Goal: Task Accomplishment & Management: Manage account settings

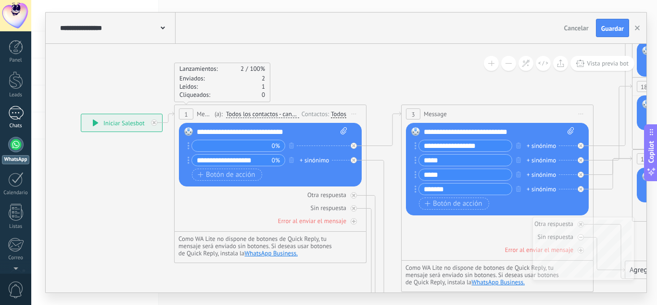
click at [10, 116] on div "1" at bounding box center [15, 113] width 15 height 14
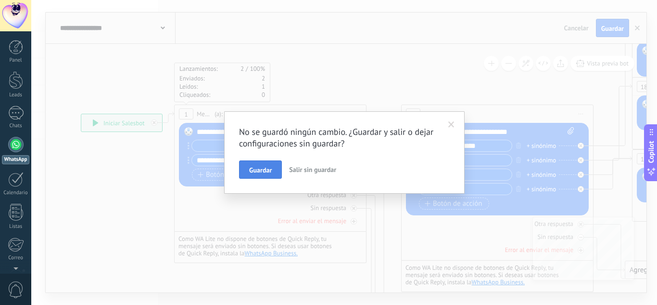
click at [265, 169] on span "Guardar" at bounding box center [260, 169] width 23 height 7
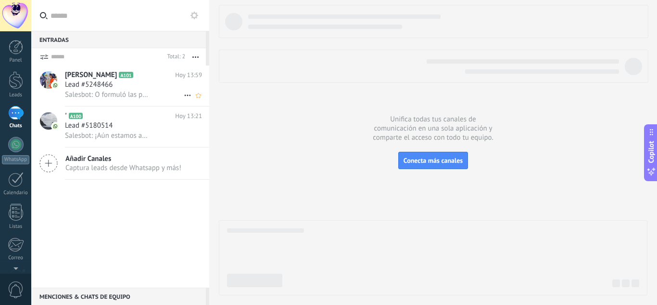
click at [106, 83] on span "Lead #5248466" at bounding box center [89, 85] width 48 height 10
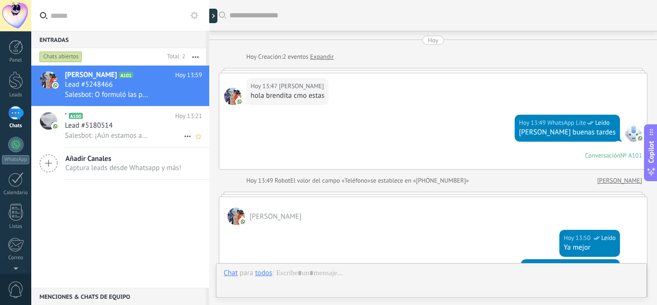
scroll to position [411, 0]
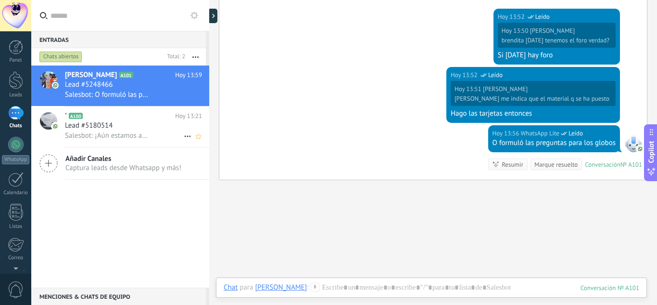
click at [98, 121] on span "Lead #5180514" at bounding box center [89, 126] width 48 height 10
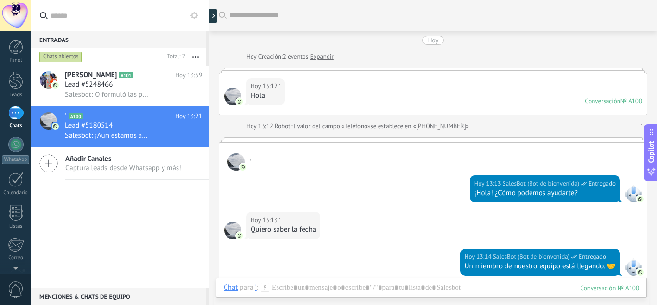
scroll to position [226, 0]
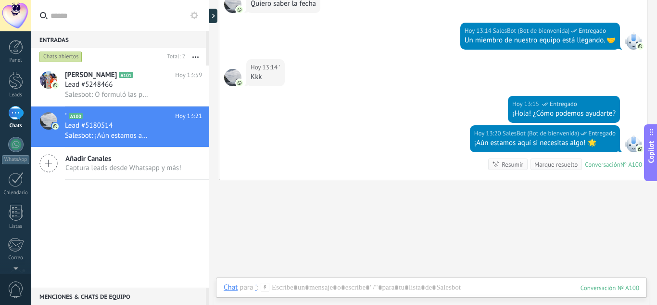
click at [389, 115] on div "[DATE] 13:15 SalesBot (Bot de bienvenida) Entregado ¡Hola! ¿Cómo podemos ayudar…" at bounding box center [433, 110] width 428 height 29
click at [13, 144] on div at bounding box center [15, 144] width 15 height 15
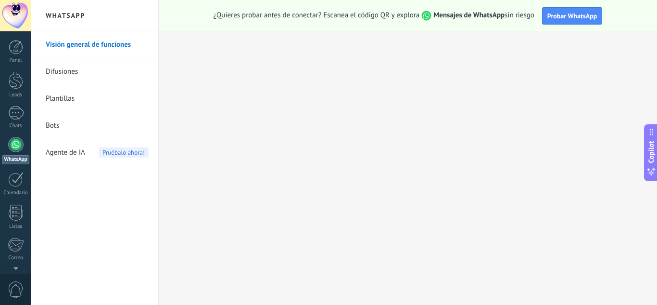
click at [64, 123] on link "Bots" at bounding box center [97, 125] width 103 height 27
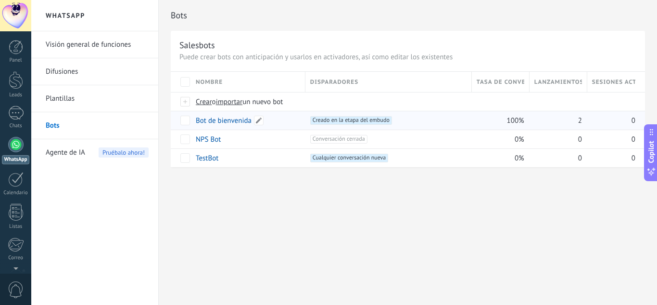
click at [211, 121] on link "Bot de bienvenida" at bounding box center [224, 120] width 56 height 9
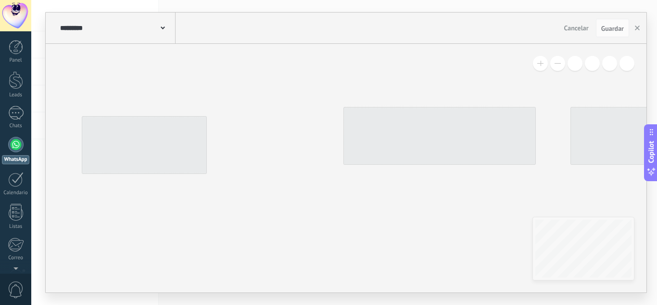
type input "**********"
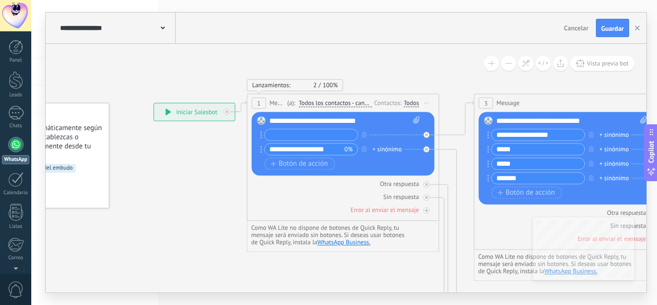
click at [193, 112] on div "**********" at bounding box center [194, 111] width 81 height 17
click at [169, 112] on icon at bounding box center [168, 111] width 5 height 7
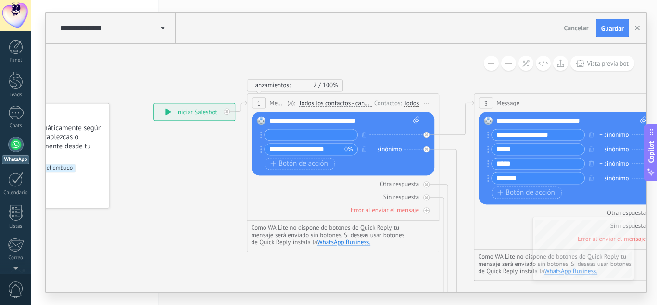
click at [169, 112] on icon at bounding box center [168, 111] width 5 height 7
click at [313, 134] on input "text" at bounding box center [311, 134] width 93 height 11
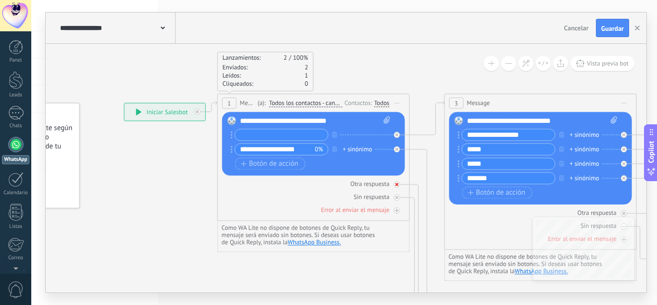
click at [374, 181] on div "Otra respuesta" at bounding box center [369, 183] width 39 height 8
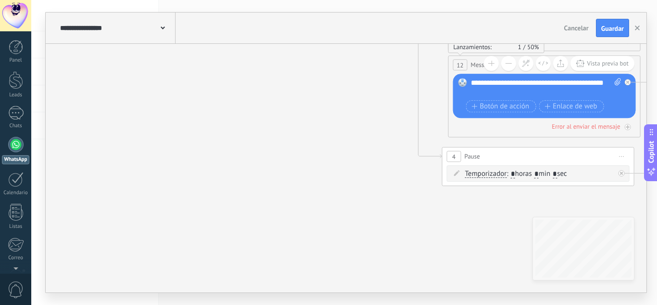
click at [524, 161] on div "4 Pause ***** Iniciar vista previa aquí Cambiar nombre Duplicar [GEOGRAPHIC_DAT…" at bounding box center [538, 156] width 191 height 18
click at [620, 155] on span "Iniciar vista previa aquí Cambiar nombre Duplicar [GEOGRAPHIC_DATA]" at bounding box center [621, 156] width 15 height 14
click at [634, 220] on div at bounding box center [558, 232] width 153 height 95
click at [624, 153] on span "Iniciar vista previa aquí Cambiar nombre Duplicar [GEOGRAPHIC_DATA]" at bounding box center [621, 156] width 15 height 14
click at [640, 217] on div "Borrar" at bounding box center [665, 219] width 95 height 16
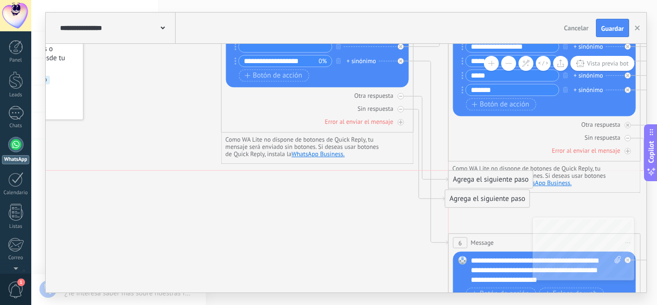
drag, startPoint x: 479, startPoint y: 170, endPoint x: 487, endPoint y: 174, distance: 9.3
click at [487, 174] on div "Agrega el siguiente paso" at bounding box center [491, 179] width 84 height 16
drag, startPoint x: 474, startPoint y: 181, endPoint x: 465, endPoint y: 182, distance: 9.3
click at [465, 182] on div "Agrega el siguiente paso" at bounding box center [488, 179] width 84 height 16
click at [633, 183] on ul "Como WA Lite no dispone de botones de Quick Reply, tu mensaje será enviado sin …" at bounding box center [545, 176] width 184 height 22
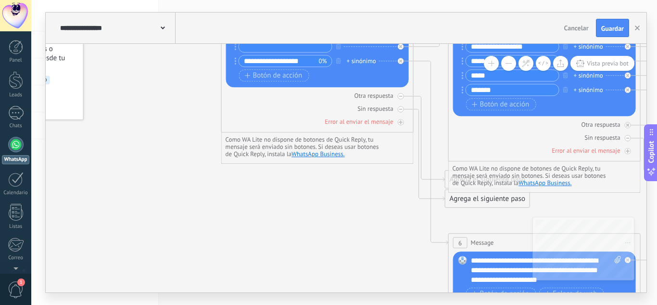
click at [654, 9] on div "**********" at bounding box center [344, 152] width 626 height 305
click at [17, 113] on div "1" at bounding box center [15, 113] width 15 height 14
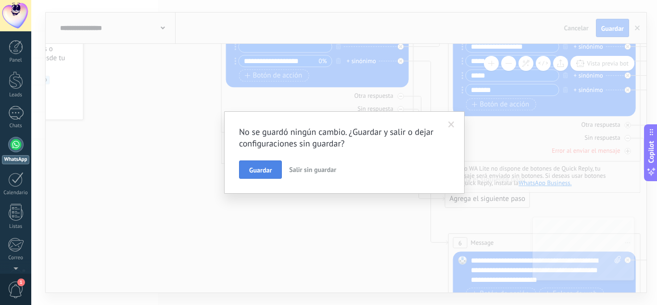
click at [270, 172] on span "Guardar" at bounding box center [260, 169] width 23 height 7
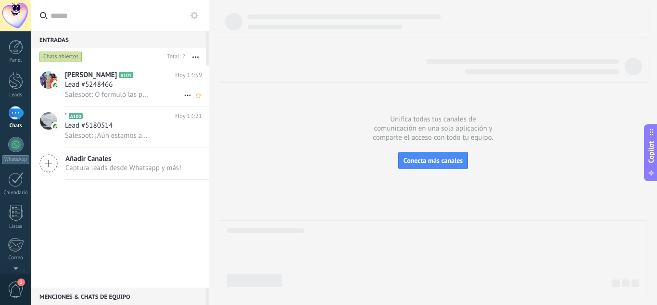
click at [100, 83] on span "Lead #5248466" at bounding box center [89, 85] width 48 height 10
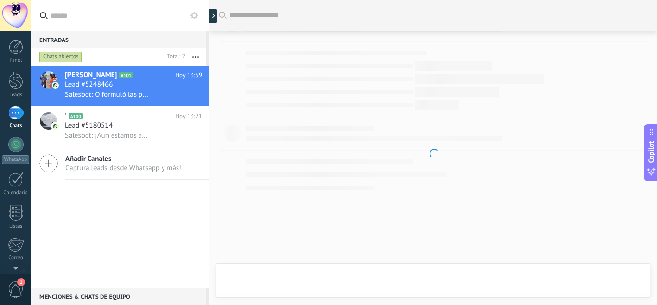
scroll to position [411, 0]
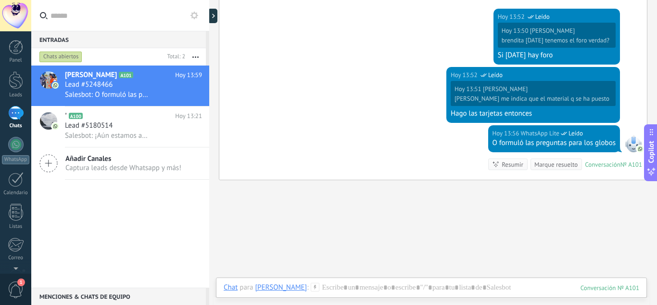
click at [198, 17] on icon at bounding box center [195, 16] width 8 height 8
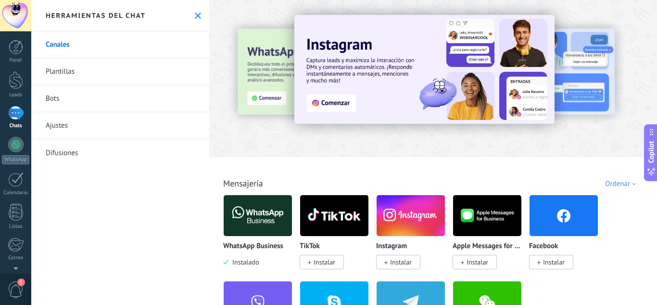
click at [69, 128] on link "Ajustes" at bounding box center [120, 125] width 178 height 27
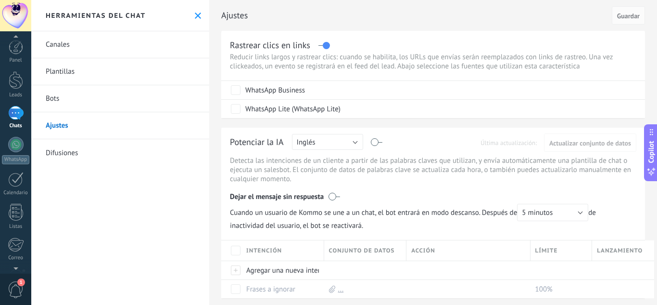
scroll to position [7, 0]
click at [13, 288] on span "1" at bounding box center [16, 289] width 16 height 17
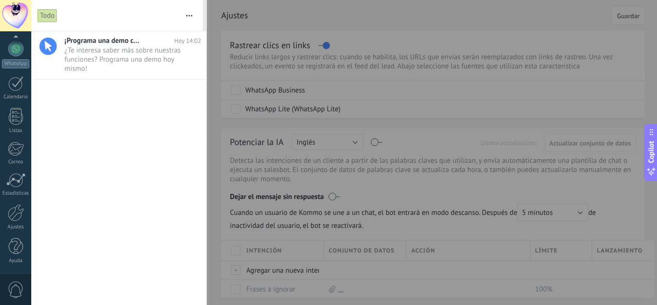
scroll to position [0, 0]
click at [193, 16] on button "button" at bounding box center [189, 15] width 21 height 31
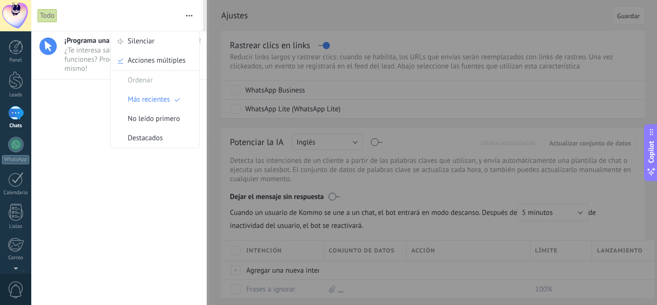
click at [86, 126] on div "¡Programa una demo con un experto! [DATE] 14:02 ¿Te interesa saber más sobre nu…" at bounding box center [118, 167] width 175 height 273
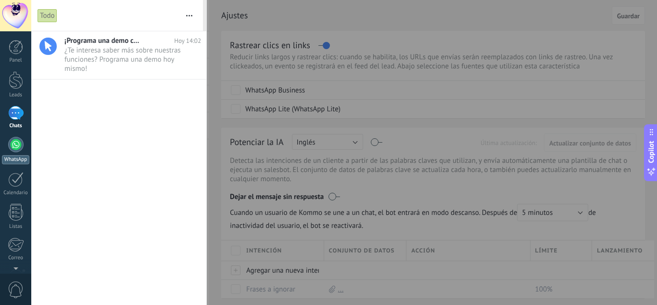
click at [17, 147] on div at bounding box center [15, 144] width 15 height 15
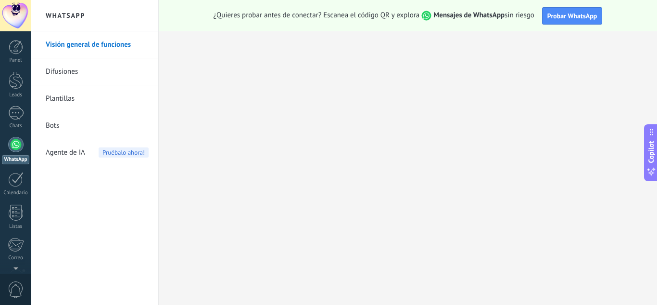
click at [25, 154] on link "WhatsApp" at bounding box center [15, 150] width 31 height 27
click at [10, 149] on div at bounding box center [15, 144] width 15 height 15
click at [18, 113] on div "1" at bounding box center [15, 113] width 15 height 14
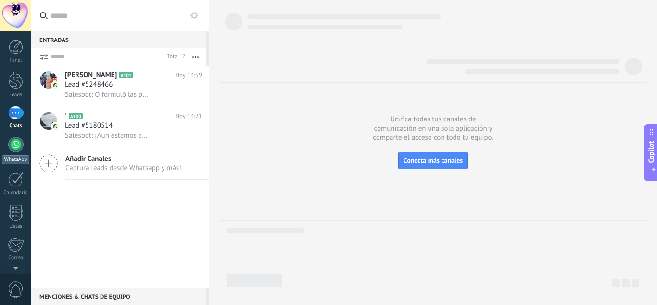
click at [11, 151] on link "WhatsApp" at bounding box center [15, 150] width 31 height 27
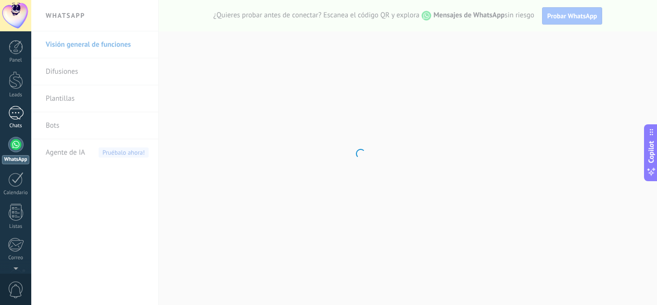
click at [13, 114] on div "1" at bounding box center [15, 113] width 15 height 14
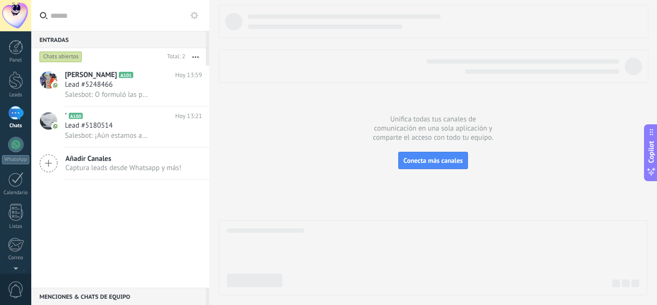
click at [192, 56] on button "button" at bounding box center [195, 56] width 21 height 17
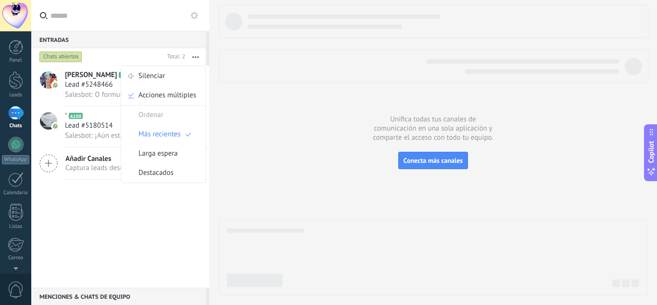
click at [195, 19] on use at bounding box center [195, 16] width 8 height 8
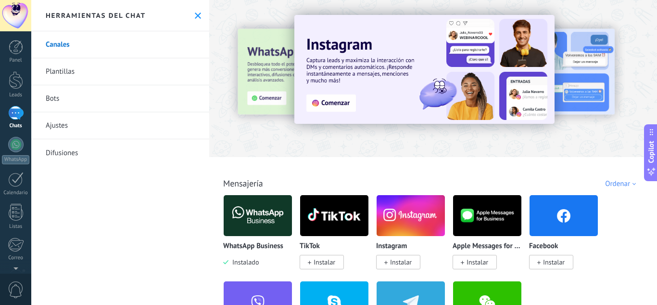
click at [91, 126] on link "Ajustes" at bounding box center [120, 125] width 178 height 27
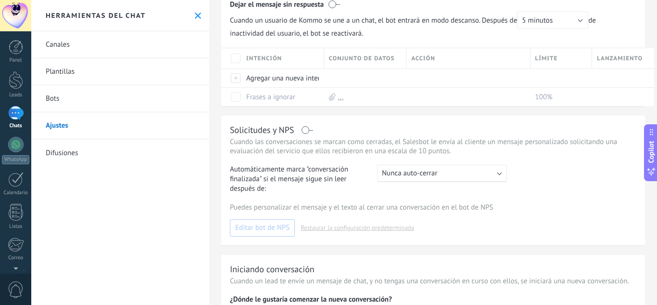
scroll to position [288, 0]
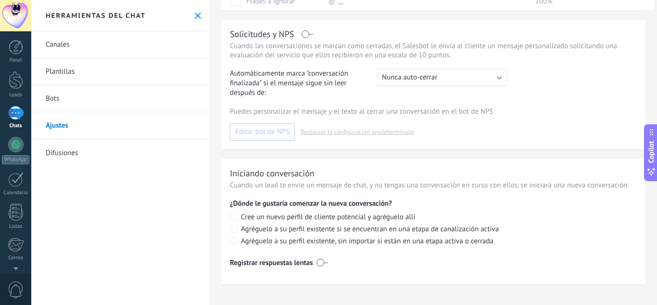
click at [404, 75] on span "Nunca auto-cerrar" at bounding box center [409, 77] width 55 height 9
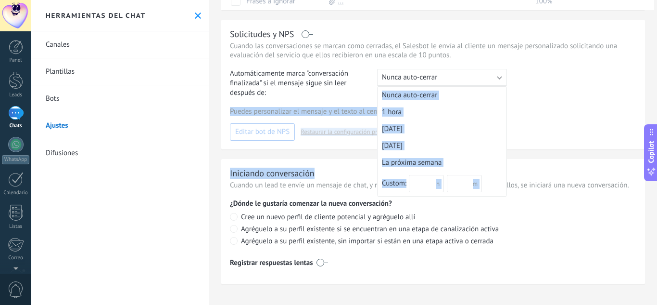
drag, startPoint x: 549, startPoint y: 158, endPoint x: 580, endPoint y: 95, distance: 70.1
click at [580, 95] on div "Ajustes Cancelar Guardar Rastrear clics en links Reducir links largos y rastrea…" at bounding box center [433, 8] width 448 height 592
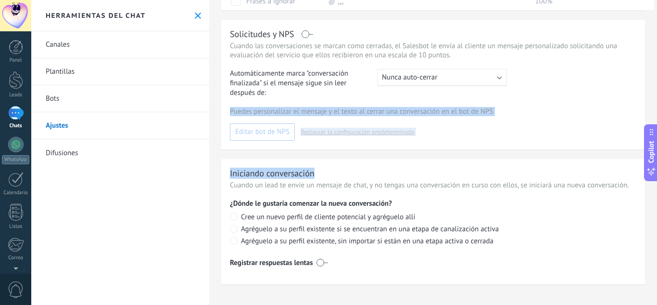
click at [580, 95] on div "Automáticamente marca "conversación finalizada" si el mensaje sigue sin leer de…" at bounding box center [433, 83] width 407 height 29
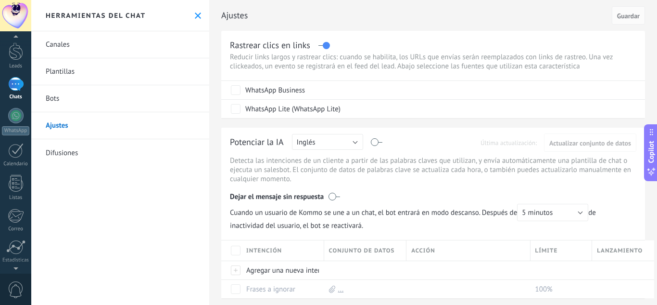
scroll to position [0, 0]
click at [24, 138] on link "WhatsApp" at bounding box center [15, 150] width 31 height 27
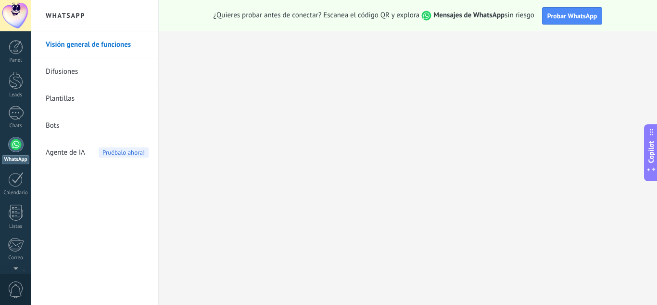
click at [72, 42] on link "Visión general de funciones" at bounding box center [97, 44] width 103 height 27
click at [16, 122] on link "1 Chats" at bounding box center [15, 117] width 31 height 23
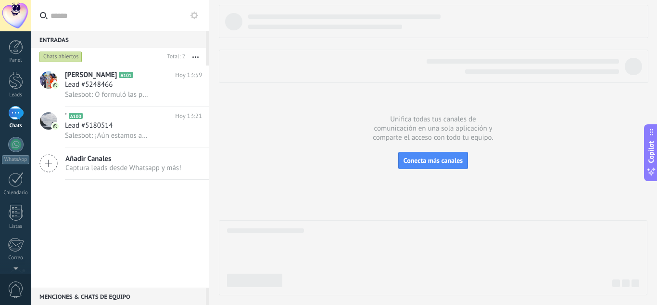
click at [74, 15] on input "text" at bounding box center [126, 15] width 151 height 31
click at [74, 15] on input "*" at bounding box center [121, 15] width 140 height 31
type input "*"
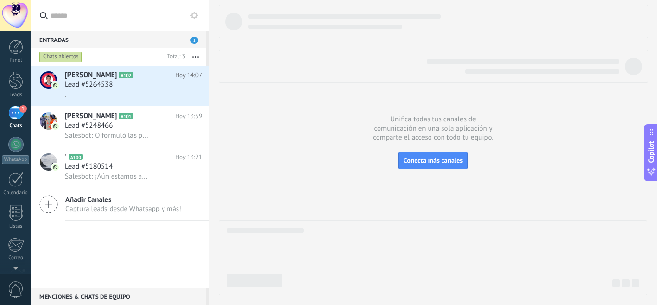
click at [191, 58] on button "button" at bounding box center [195, 56] width 21 height 17
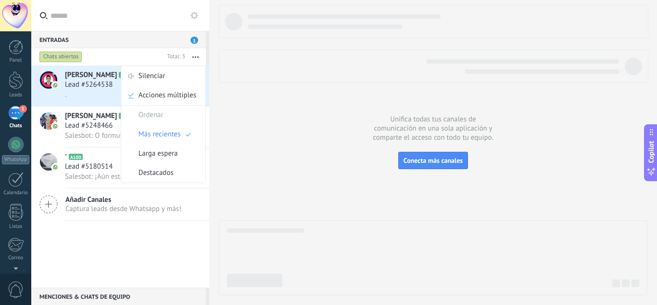
click at [190, 37] on div "Entradas 1" at bounding box center [118, 39] width 175 height 17
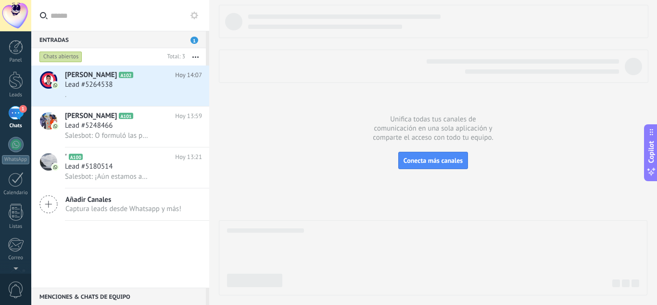
click at [190, 37] on div "Entradas 1" at bounding box center [118, 39] width 175 height 17
click at [186, 175] on icon at bounding box center [188, 177] width 12 height 12
drag, startPoint x: 171, startPoint y: 74, endPoint x: 148, endPoint y: 102, distance: 37.0
click at [148, 102] on div at bounding box center [328, 152] width 657 height 305
click at [148, 102] on div "[PERSON_NAME] A102 [DATE] 14:07 Lead #5264538 ." at bounding box center [137, 85] width 144 height 40
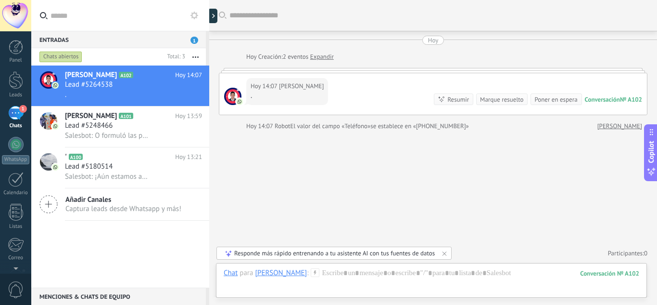
click at [12, 280] on div "0" at bounding box center [15, 289] width 31 height 32
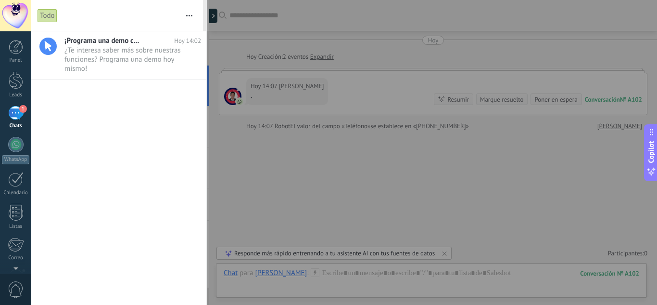
click at [191, 15] on icon "button" at bounding box center [189, 15] width 6 height 1
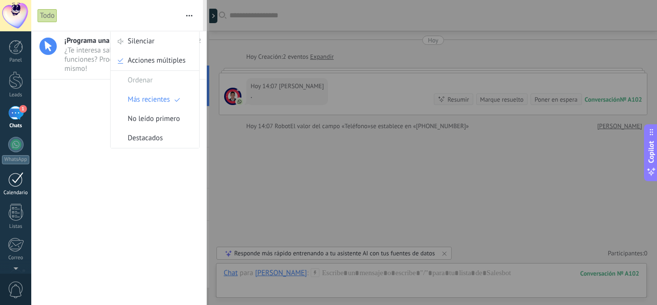
click at [0, 185] on link "Calendario" at bounding box center [15, 184] width 31 height 24
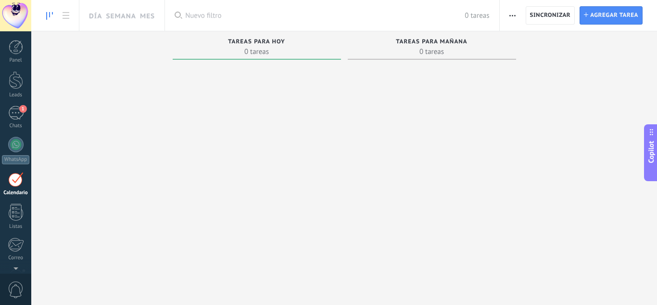
click at [7, 231] on div "Panel Leads 1 Chats WhatsApp Clientes" at bounding box center [15, 204] width 31 height 329
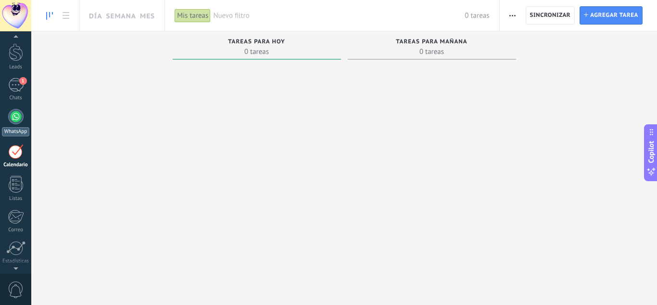
click at [15, 127] on link "WhatsApp" at bounding box center [15, 122] width 31 height 27
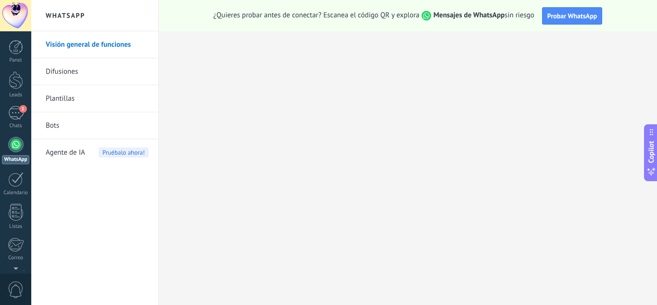
click at [17, 67] on div "Panel Leads 1 Chats WhatsApp Clientes" at bounding box center [15, 204] width 31 height 329
click at [16, 82] on div at bounding box center [16, 80] width 14 height 18
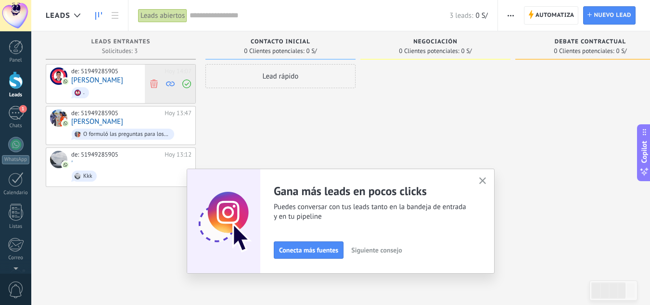
click at [190, 81] on use at bounding box center [186, 83] width 9 height 9
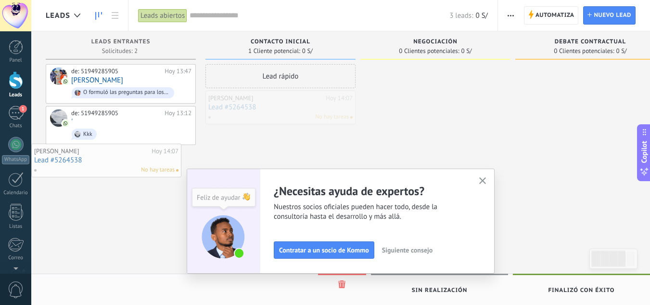
drag, startPoint x: 337, startPoint y: 109, endPoint x: 126, endPoint y: 176, distance: 221.5
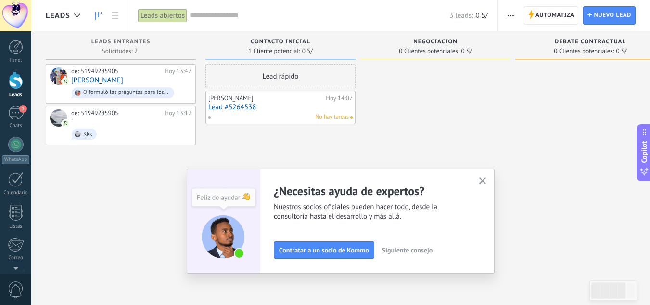
click at [290, 94] on div "[PERSON_NAME]" at bounding box center [265, 98] width 115 height 8
click at [276, 105] on link "Lead #5264538" at bounding box center [280, 107] width 144 height 8
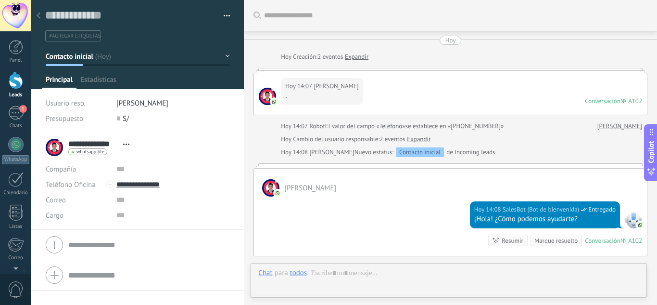
scroll to position [119, 0]
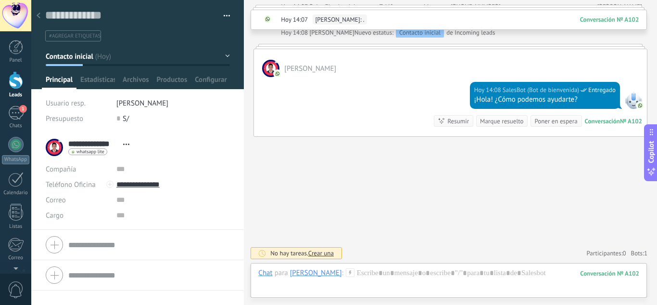
click at [224, 13] on button "button" at bounding box center [224, 16] width 14 height 14
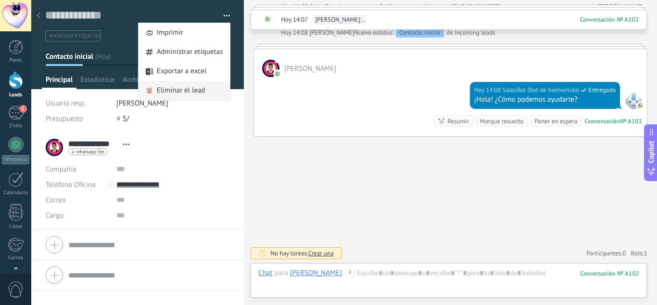
click at [183, 87] on span "Eliminar el lead" at bounding box center [181, 90] width 49 height 19
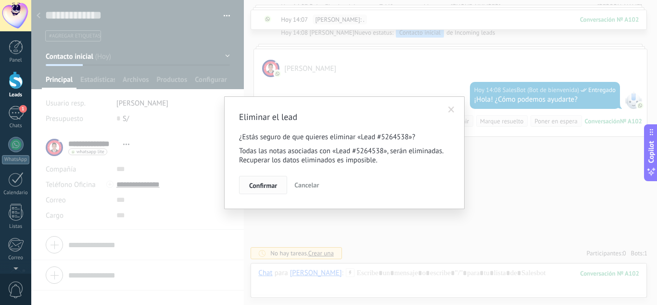
click at [280, 184] on button "Confirmar" at bounding box center [263, 185] width 48 height 18
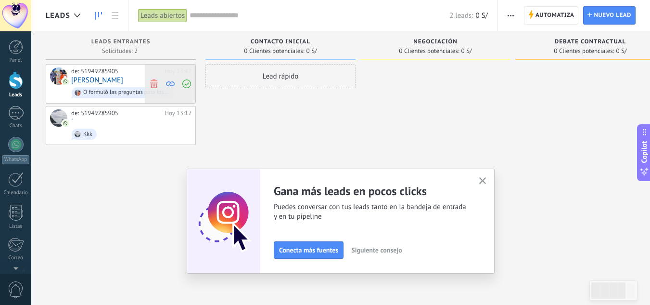
click at [189, 86] on icon at bounding box center [186, 83] width 9 height 9
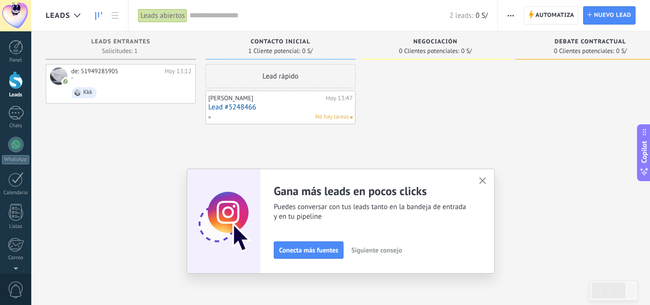
click at [337, 102] on div "Hoy 13:47" at bounding box center [339, 98] width 27 height 8
click at [313, 107] on link "Lead #5248466" at bounding box center [280, 107] width 144 height 8
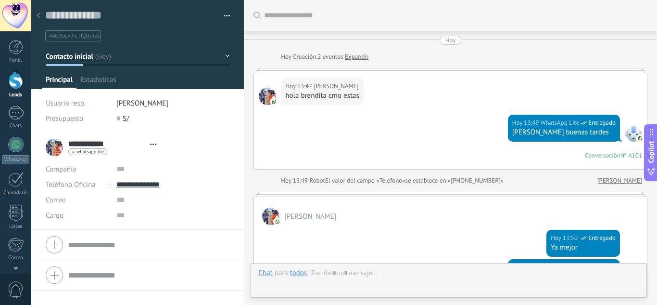
type textarea "**********"
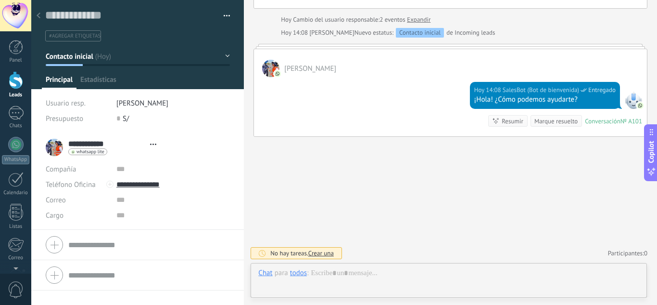
scroll to position [14, 0]
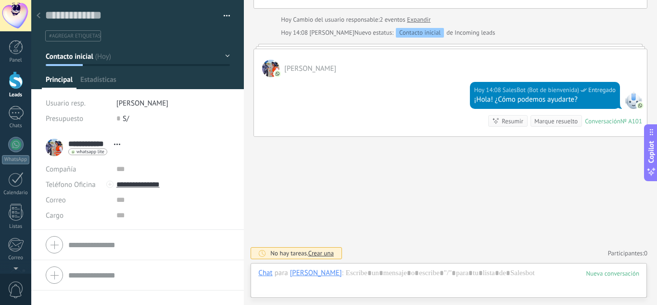
click at [227, 15] on div "Guardar y crear Imprimir Administrar etiquetas Exportar a excel" at bounding box center [137, 20] width 213 height 41
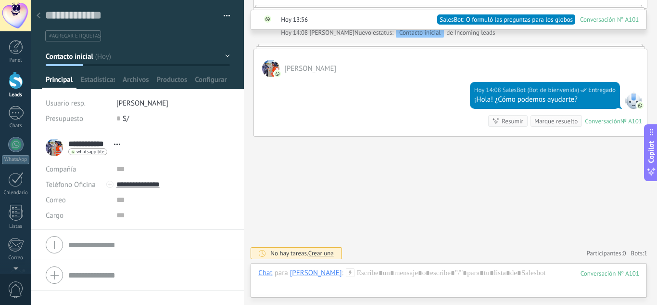
click at [227, 15] on button "button" at bounding box center [224, 16] width 14 height 14
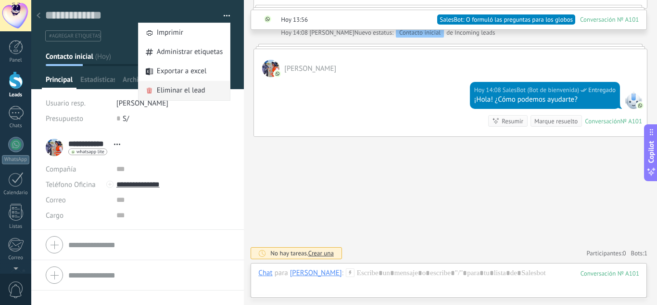
click at [178, 86] on span "Eliminar el lead" at bounding box center [181, 90] width 49 height 19
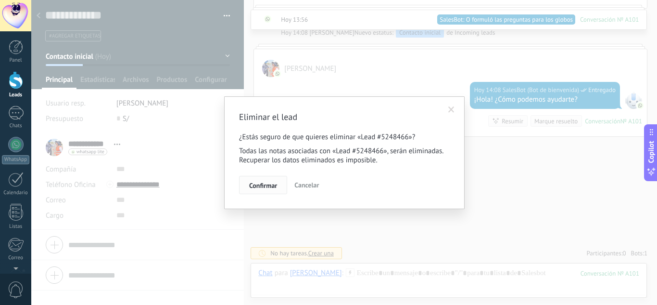
click at [275, 180] on button "Confirmar" at bounding box center [263, 185] width 48 height 18
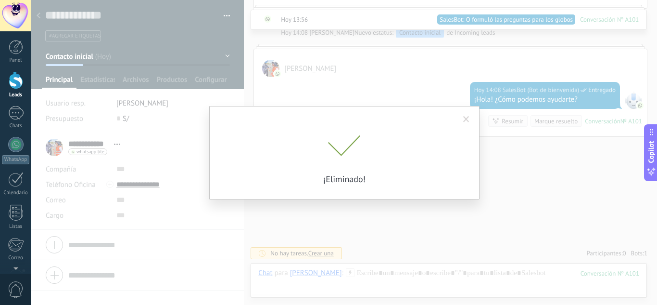
scroll to position [606, 0]
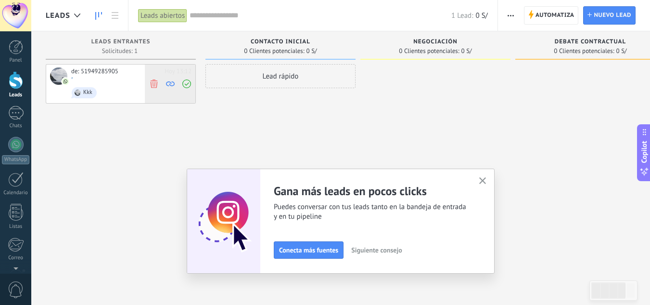
click at [155, 84] on use at bounding box center [153, 83] width 7 height 9
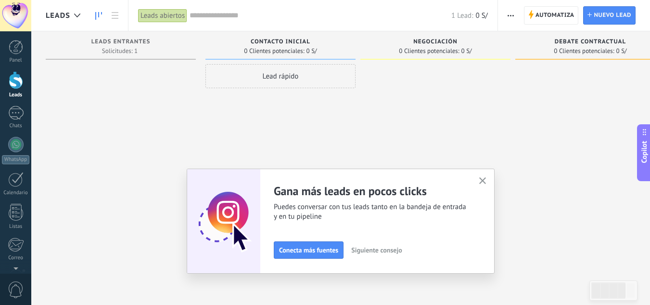
click at [486, 182] on icon "button" at bounding box center [482, 180] width 7 height 7
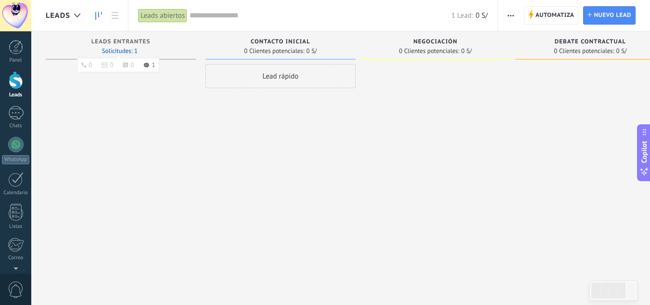
click at [115, 48] on span "Solicitudes: 1 0 0 0 1 0 0 0 1" at bounding box center [120, 51] width 36 height 6
click at [143, 61] on ul "0 0 0 1" at bounding box center [118, 65] width 82 height 14
click at [15, 158] on div "WhatsApp" at bounding box center [15, 159] width 27 height 9
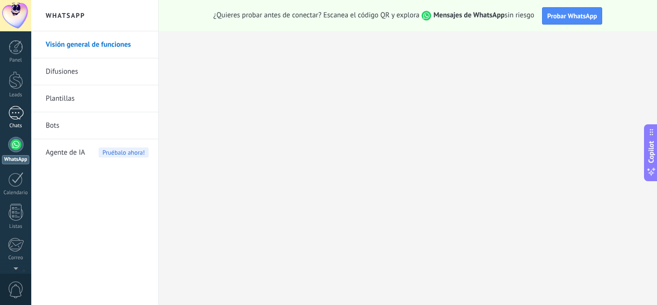
click at [17, 116] on div "1" at bounding box center [15, 113] width 15 height 14
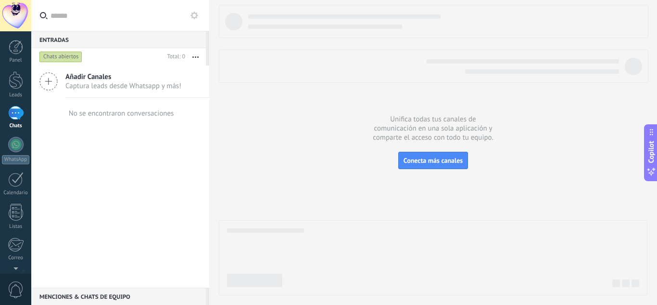
click at [196, 54] on button "button" at bounding box center [195, 56] width 21 height 17
click at [103, 182] on div "Añadir Canales Captura leads desde Whatsapp y más! No se encontraron conversaci…" at bounding box center [120, 176] width 178 height 222
click at [13, 59] on div "Panel" at bounding box center [16, 60] width 28 height 6
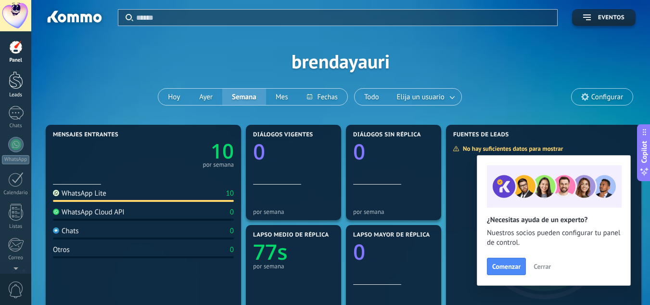
click at [16, 88] on div at bounding box center [16, 80] width 14 height 18
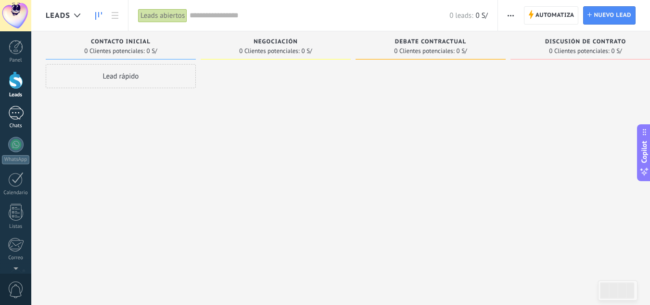
click at [12, 121] on link "1 Chats" at bounding box center [15, 117] width 31 height 23
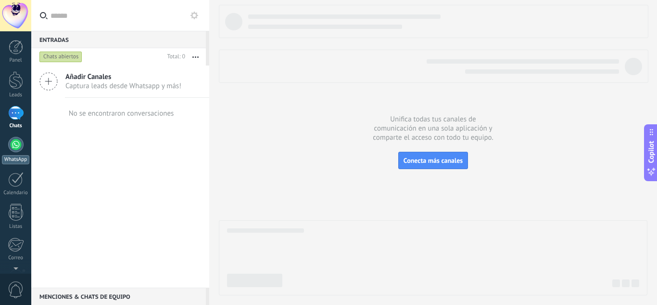
click at [13, 144] on div at bounding box center [15, 144] width 15 height 15
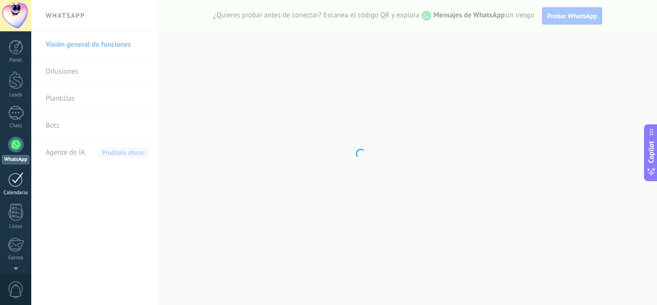
click at [18, 184] on div at bounding box center [15, 179] width 15 height 15
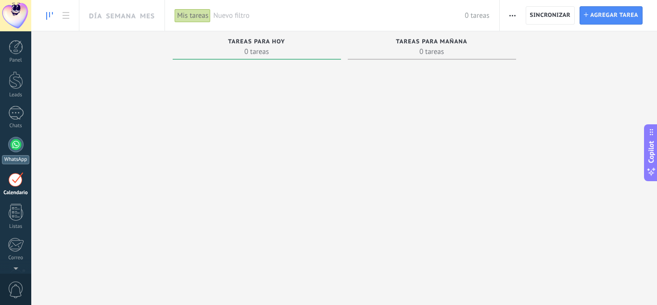
click at [15, 159] on div "WhatsApp" at bounding box center [15, 159] width 27 height 9
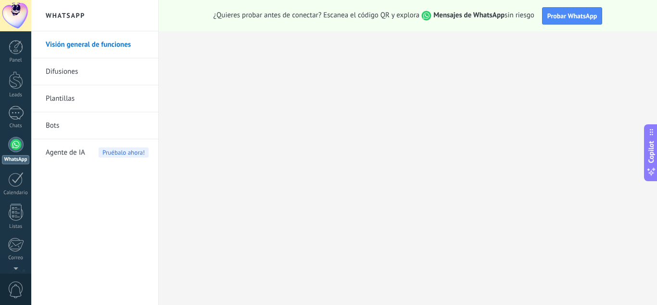
click at [56, 124] on link "Bots" at bounding box center [97, 125] width 103 height 27
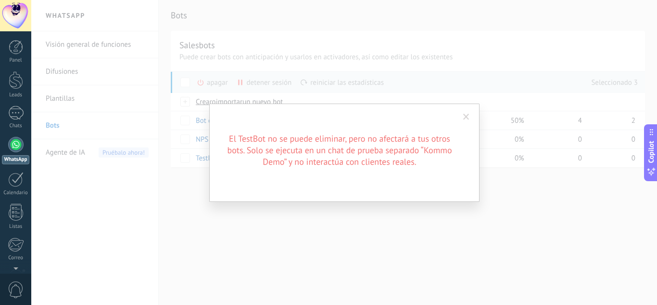
click at [468, 116] on span at bounding box center [466, 117] width 6 height 7
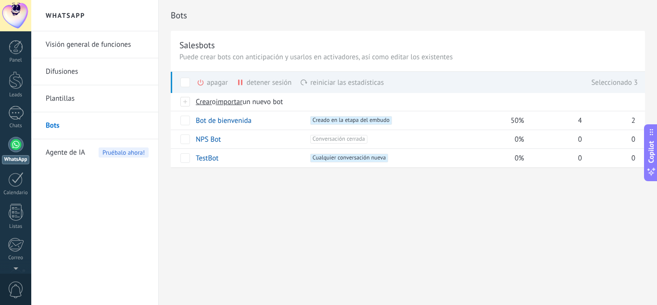
click at [258, 81] on div "detener sesión màs" at bounding box center [281, 82] width 88 height 21
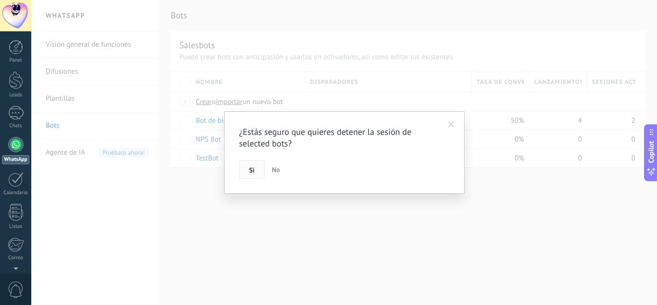
click at [254, 164] on button "Si" at bounding box center [251, 169] width 25 height 18
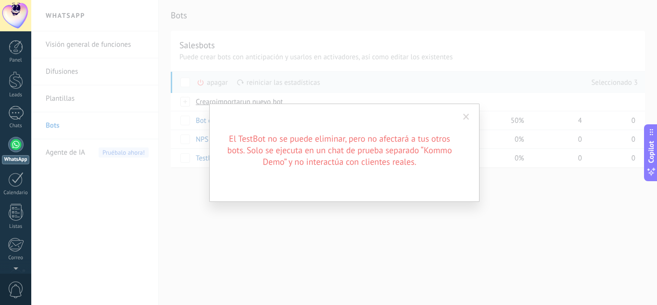
click at [464, 117] on span at bounding box center [466, 117] width 6 height 7
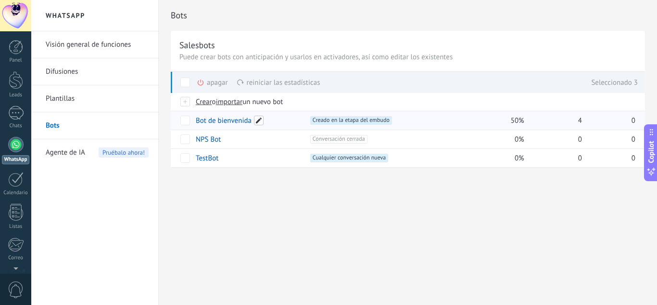
click at [261, 119] on span at bounding box center [259, 120] width 10 height 10
click at [256, 140] on span "Cancelar" at bounding box center [258, 142] width 25 height 9
click at [218, 83] on div "apagar màs" at bounding box center [229, 82] width 64 height 21
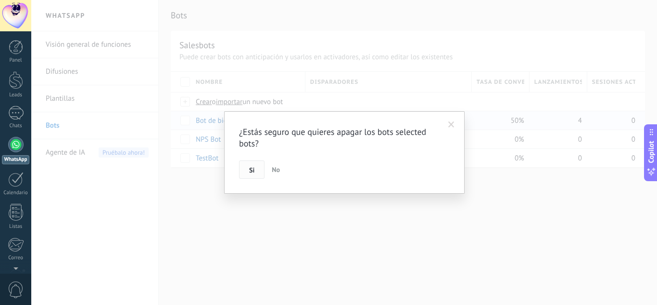
click at [254, 164] on button "Si" at bounding box center [251, 169] width 25 height 18
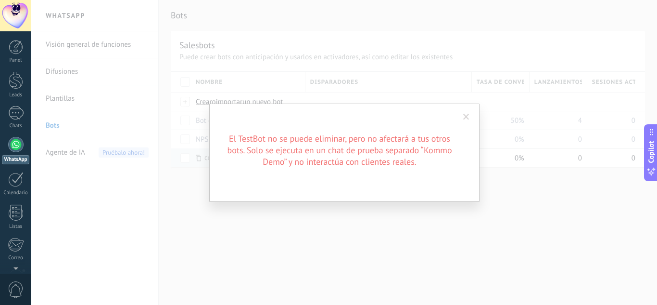
click at [463, 111] on span at bounding box center [467, 117] width 16 height 16
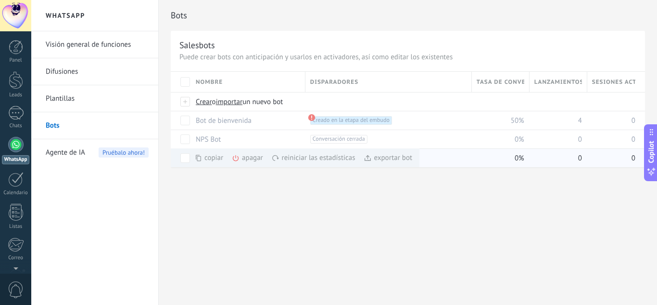
click at [243, 158] on div "apagar màs" at bounding box center [264, 157] width 64 height 19
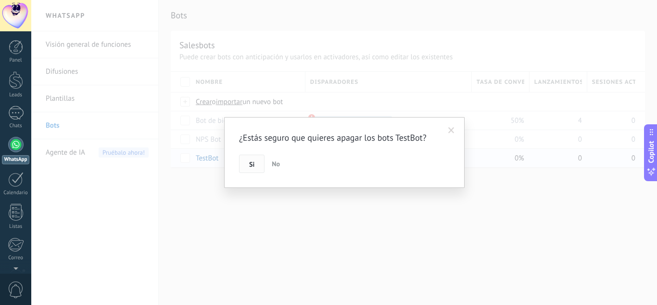
click at [257, 162] on button "Si" at bounding box center [251, 163] width 25 height 18
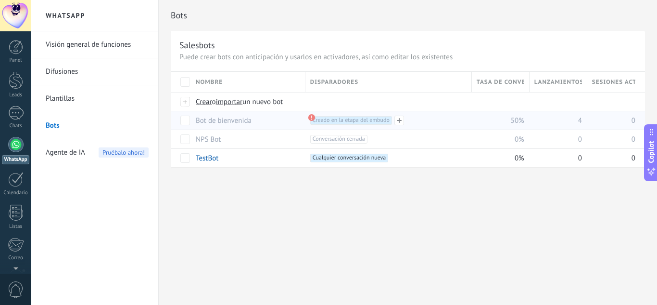
click at [313, 119] on use at bounding box center [311, 117] width 7 height 7
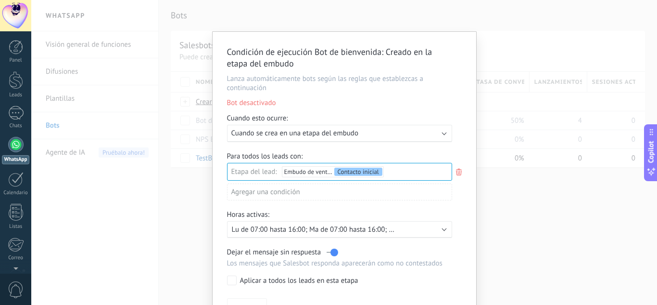
scroll to position [57, 0]
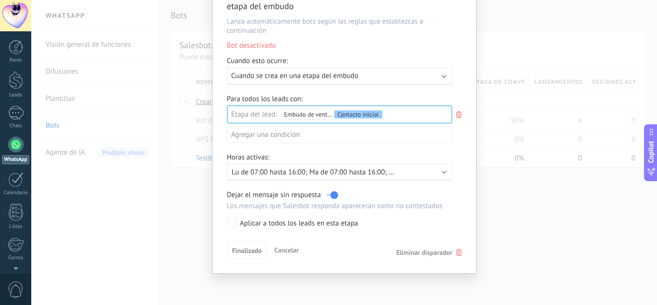
click at [456, 115] on icon at bounding box center [459, 115] width 11 height 12
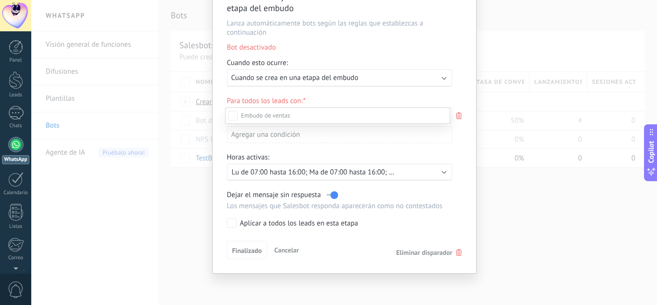
scroll to position [55, 0]
click at [412, 249] on div "Incoming leads Contacto inicial Negociación Debate contractual Discusión de con…" at bounding box center [337, 205] width 225 height 196
click at [412, 251] on span "Eliminar disparador" at bounding box center [424, 252] width 56 height 9
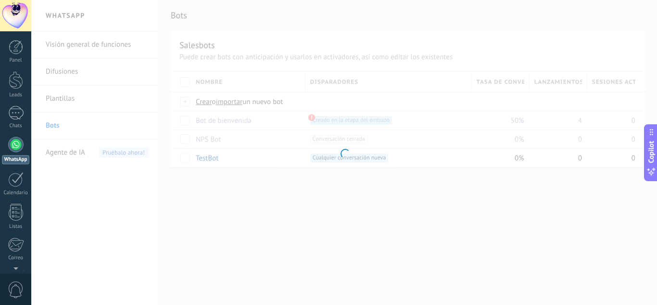
scroll to position [0, 0]
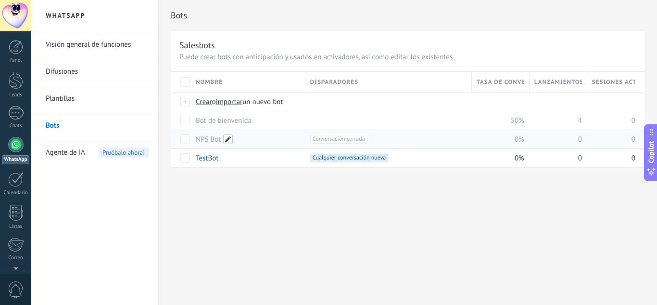
click at [226, 140] on span at bounding box center [228, 139] width 10 height 10
click at [318, 136] on div "reiniciar las estadísticas màs" at bounding box center [278, 138] width 84 height 19
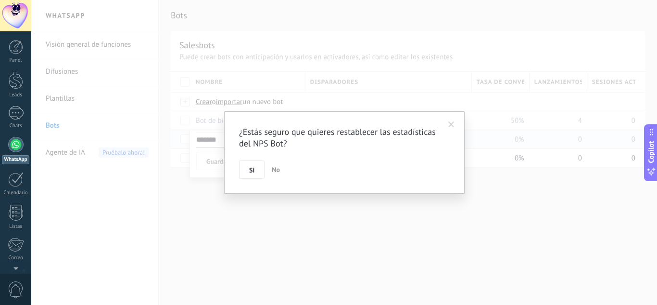
click at [452, 125] on span at bounding box center [451, 124] width 6 height 7
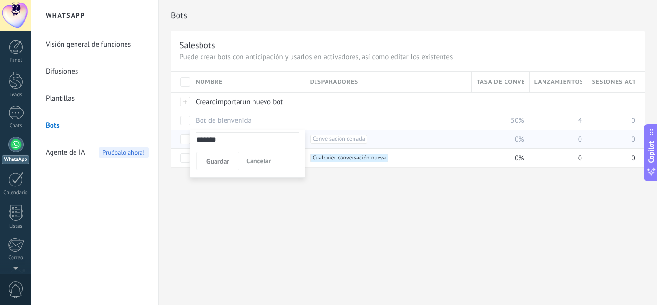
click at [253, 162] on span "Cancelar" at bounding box center [258, 160] width 25 height 9
click at [206, 157] on link "TestBot" at bounding box center [207, 157] width 23 height 9
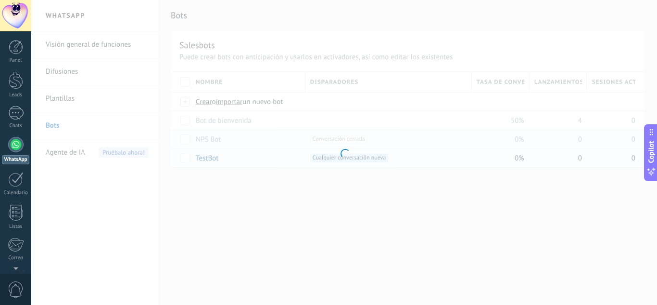
click at [206, 157] on div at bounding box center [344, 152] width 626 height 305
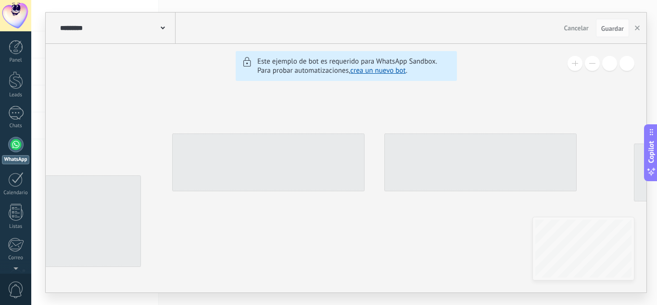
type input "*******"
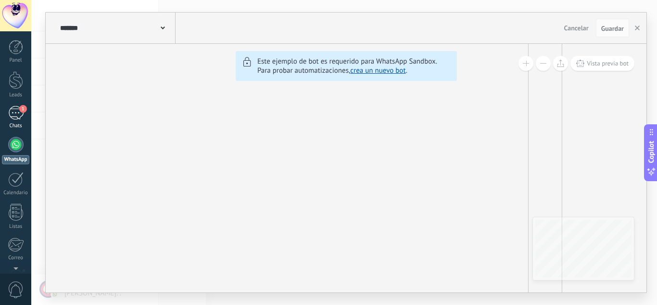
click at [15, 117] on div "1" at bounding box center [15, 113] width 15 height 14
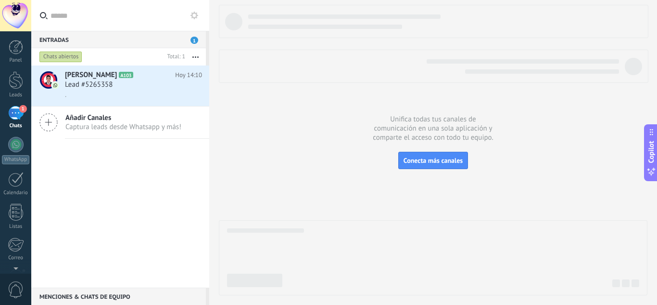
click at [22, 10] on div at bounding box center [15, 15] width 31 height 31
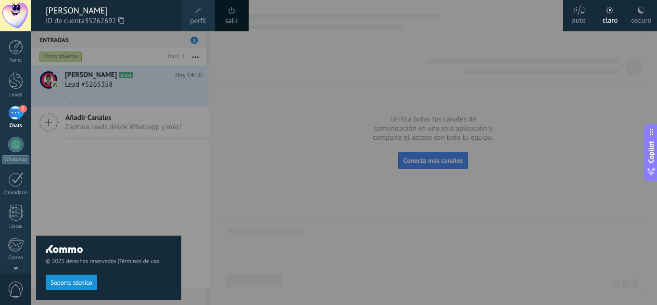
click at [243, 18] on div "salir" at bounding box center [232, 15] width 34 height 31
